Goal: Information Seeking & Learning: Understand process/instructions

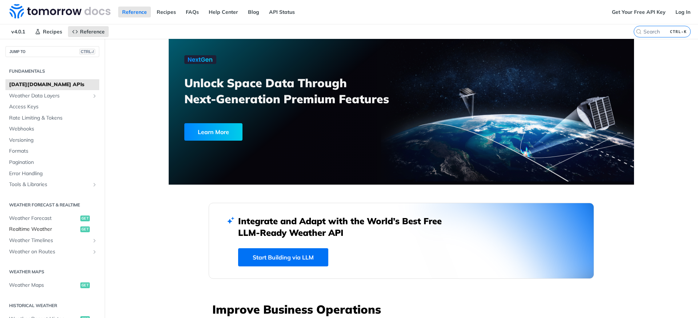
click at [43, 230] on span "Realtime Weather" at bounding box center [43, 229] width 69 height 7
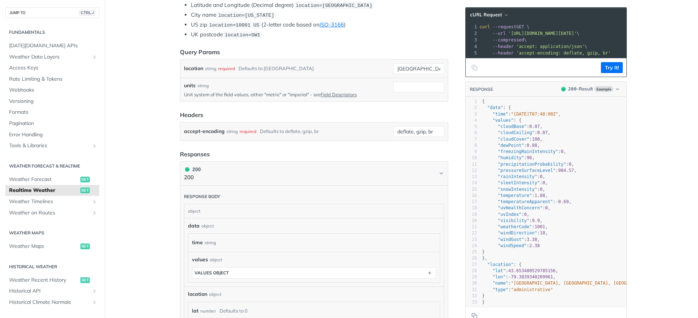
scroll to position [182, 0]
click at [57, 201] on span "Weather Timelines" at bounding box center [49, 201] width 81 height 7
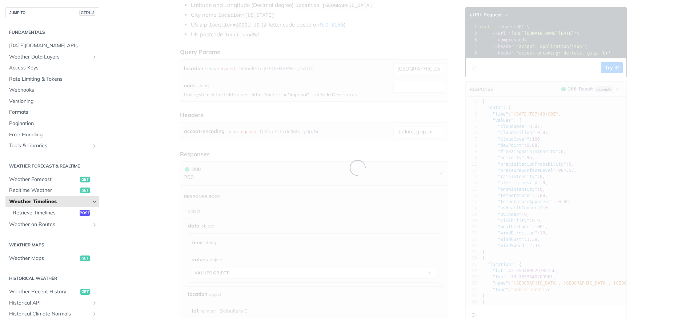
scroll to position [170, 0]
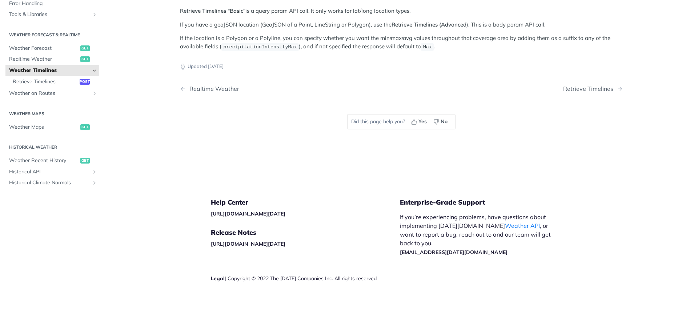
click at [60, 214] on footer "Help Center [URL][DOMAIN_NAME][DATE] Release Notes [URL][DOMAIN_NAME][DATE] Leg…" at bounding box center [349, 252] width 698 height 131
click at [49, 83] on span "Retrieve Timelines" at bounding box center [45, 81] width 65 height 7
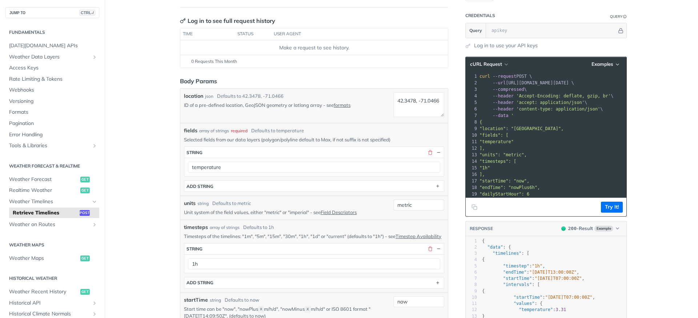
scroll to position [81, 0]
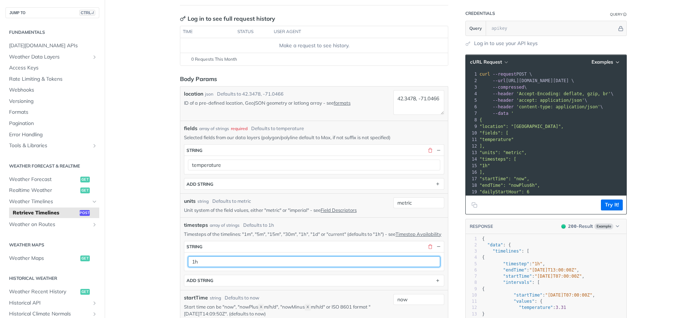
click at [214, 265] on input "1h" at bounding box center [314, 261] width 252 height 11
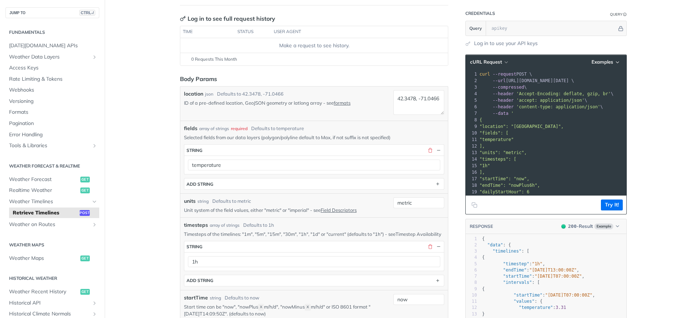
click at [395, 237] on link "Timestep Availability" at bounding box center [418, 234] width 46 height 6
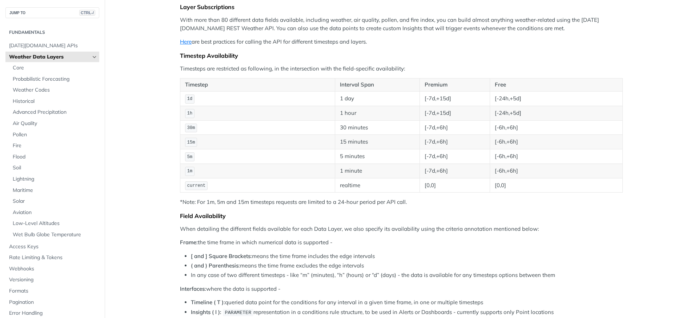
scroll to position [96, 0]
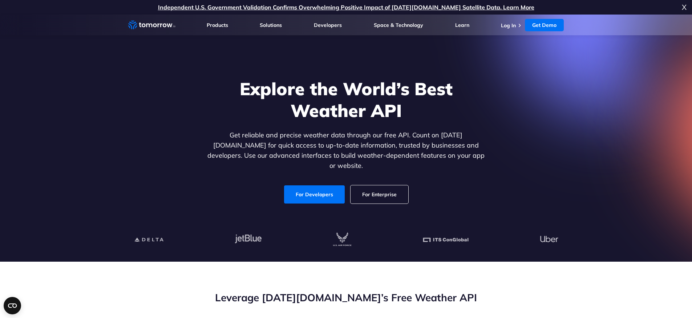
click at [376, 185] on link "For Enterprise" at bounding box center [380, 194] width 58 height 18
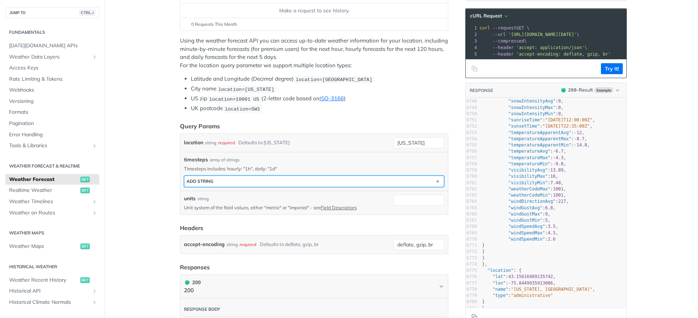
click at [300, 178] on button "ADD string" at bounding box center [313, 181] width 259 height 11
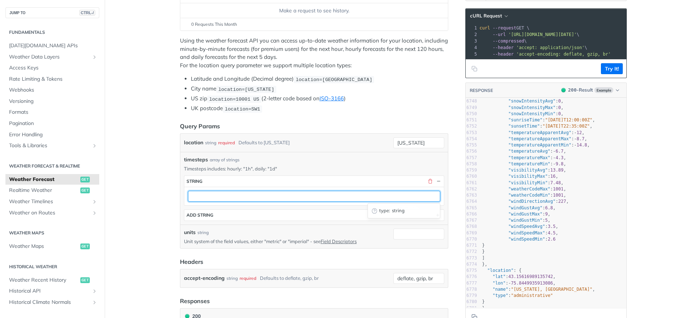
click at [284, 196] on input "text" at bounding box center [314, 196] width 252 height 11
type input "1d"
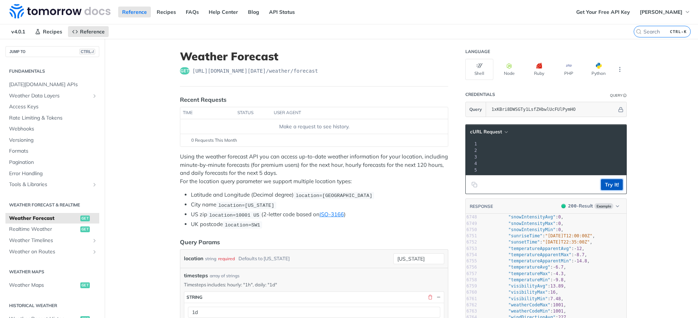
click at [607, 185] on button "Try It!" at bounding box center [612, 184] width 22 height 11
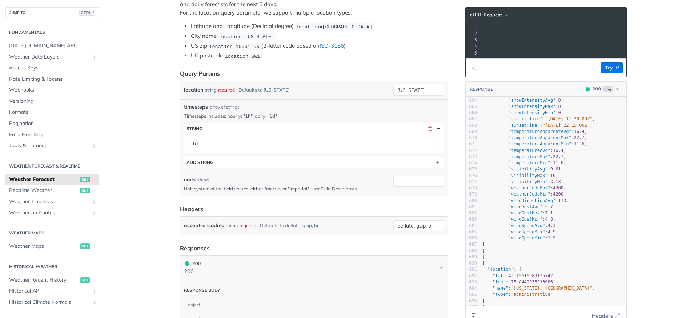
click at [390, 47] on li "US zip location=10001 US (2-letter code based on ISO-3166 )" at bounding box center [319, 46] width 257 height 8
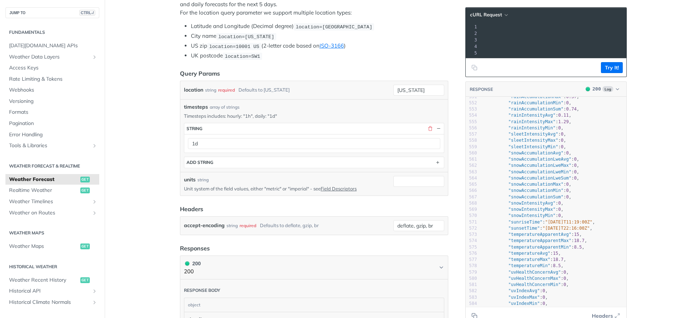
scroll to position [3377, 0]
